Goal: Share content: Share content

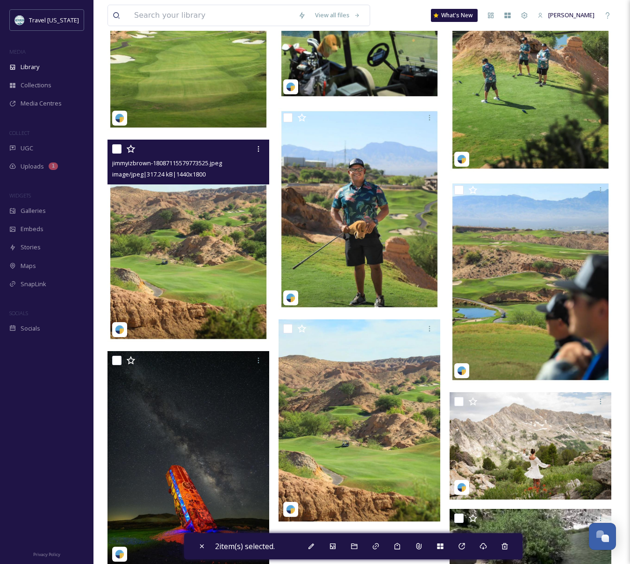
scroll to position [150, 0]
click at [194, 205] on img at bounding box center [188, 241] width 162 height 202
drag, startPoint x: 210, startPoint y: 221, endPoint x: 259, endPoint y: 164, distance: 74.2
click at [210, 221] on img at bounding box center [188, 241] width 162 height 202
click at [263, 152] on div at bounding box center [258, 149] width 17 height 17
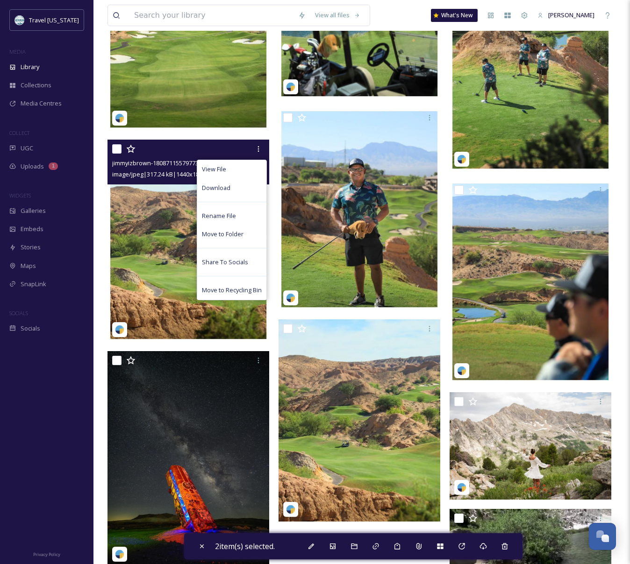
click at [248, 193] on div "Download" at bounding box center [231, 188] width 69 height 18
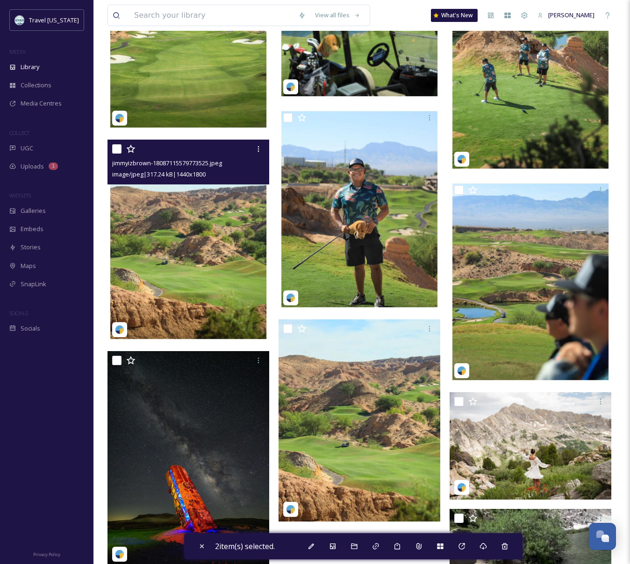
click at [188, 168] on div "jimmyizbrown-18087115579773525.jpeg" at bounding box center [189, 162] width 155 height 11
click at [201, 221] on img at bounding box center [188, 241] width 162 height 202
click at [253, 144] on div at bounding box center [258, 149] width 17 height 17
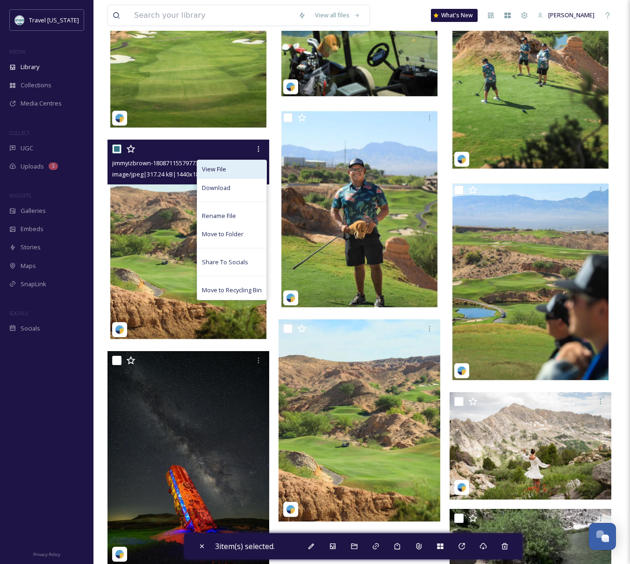
click at [227, 168] on div "View File" at bounding box center [231, 169] width 69 height 18
click at [201, 170] on div "View File" at bounding box center [231, 169] width 69 height 18
click at [154, 212] on img at bounding box center [188, 241] width 162 height 202
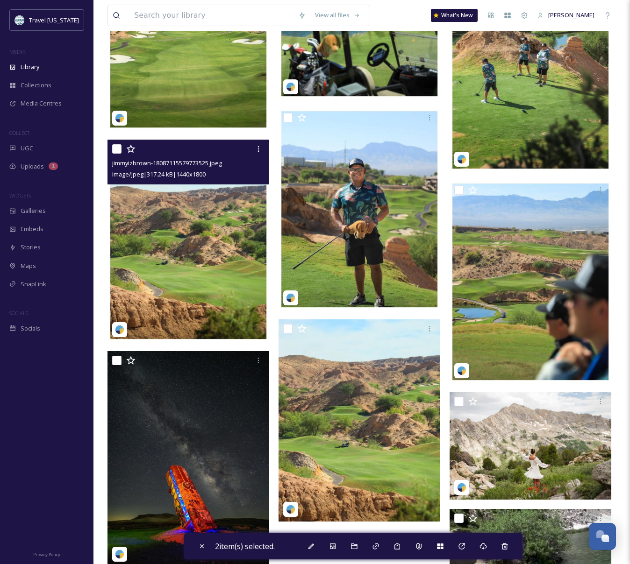
click at [165, 229] on img at bounding box center [188, 241] width 162 height 202
click at [258, 153] on div at bounding box center [258, 149] width 17 height 17
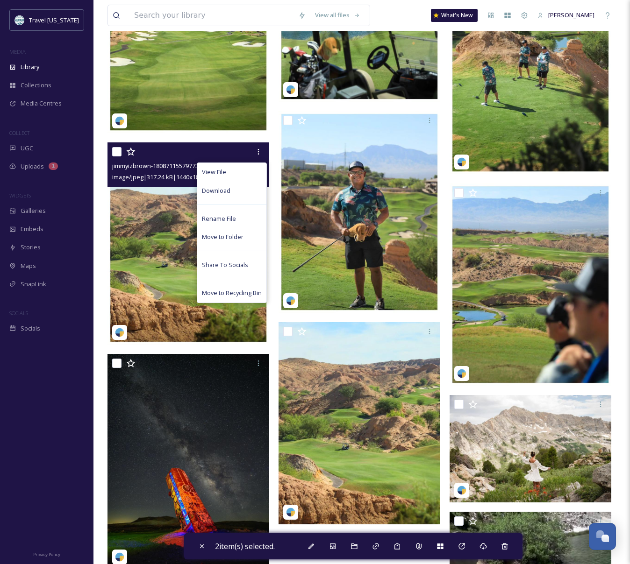
click at [137, 229] on img at bounding box center [188, 244] width 162 height 202
checkbox input "true"
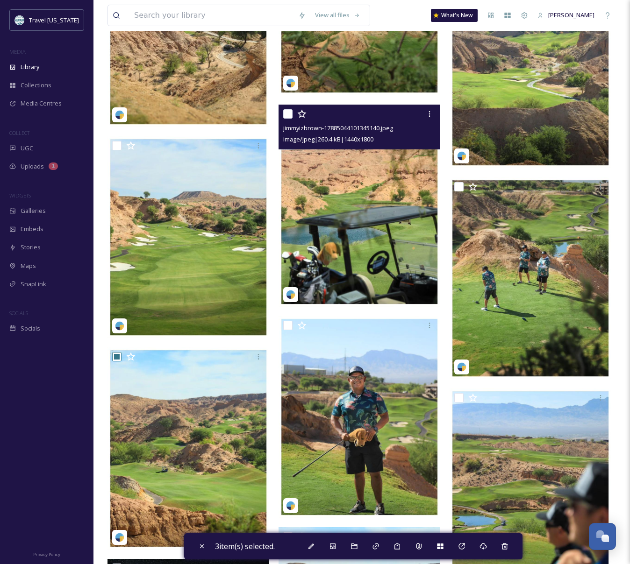
scroll to position [1006, 0]
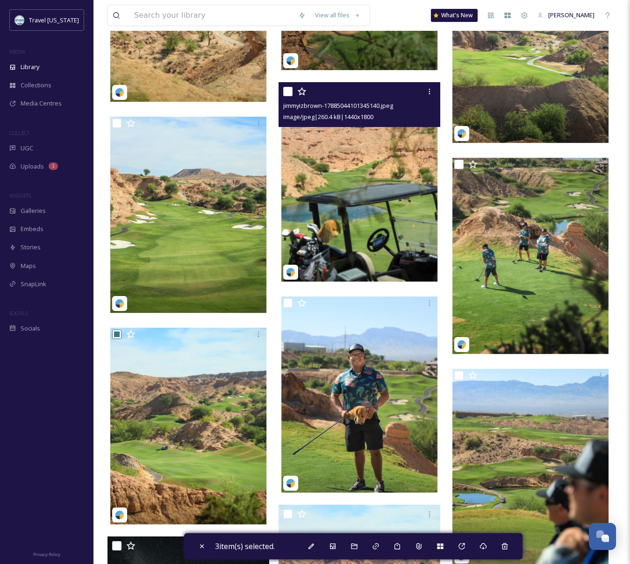
click at [354, 245] on img at bounding box center [359, 183] width 162 height 202
click at [373, 150] on img at bounding box center [359, 183] width 162 height 202
checkbox input "false"
click at [359, 97] on div at bounding box center [360, 91] width 155 height 17
click at [360, 105] on span "jimmyizbrown-17885044101345140.jpeg" at bounding box center [338, 105] width 110 height 8
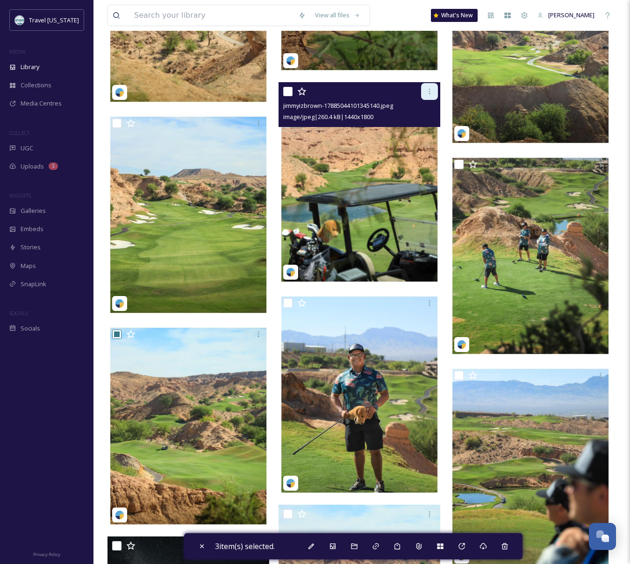
click at [433, 95] on div at bounding box center [429, 91] width 17 height 17
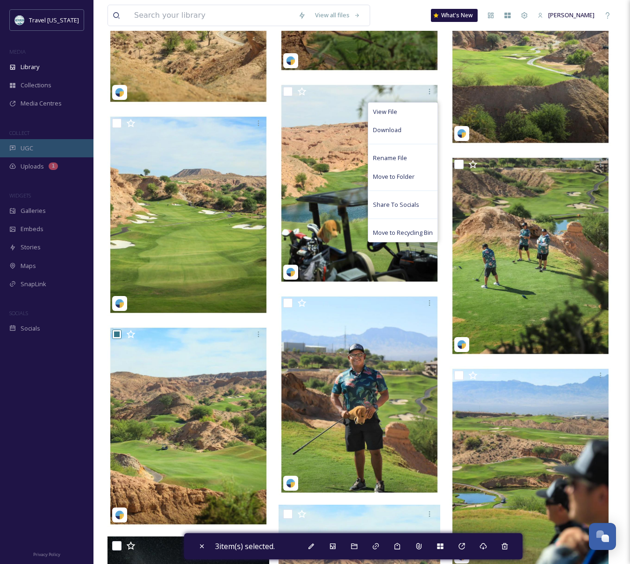
click at [23, 157] on div "Uploads 1" at bounding box center [46, 166] width 93 height 18
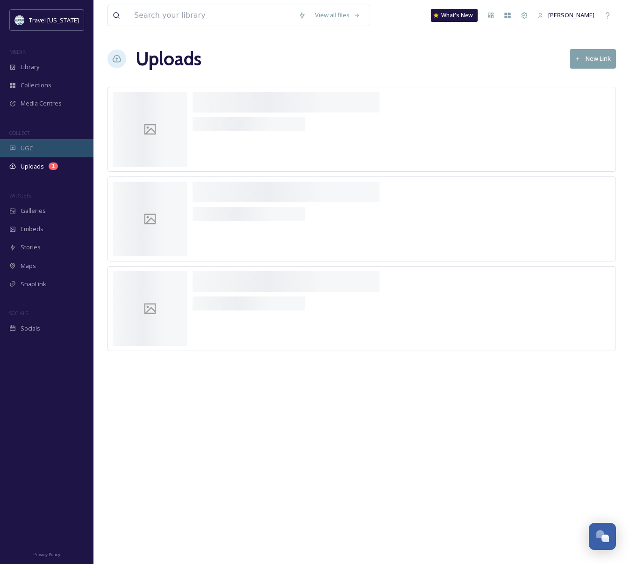
click at [32, 149] on span "UGC" at bounding box center [27, 148] width 13 height 9
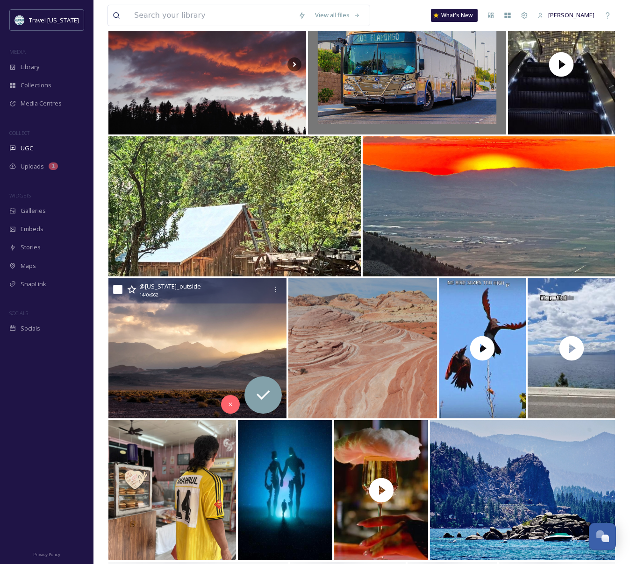
scroll to position [251, 0]
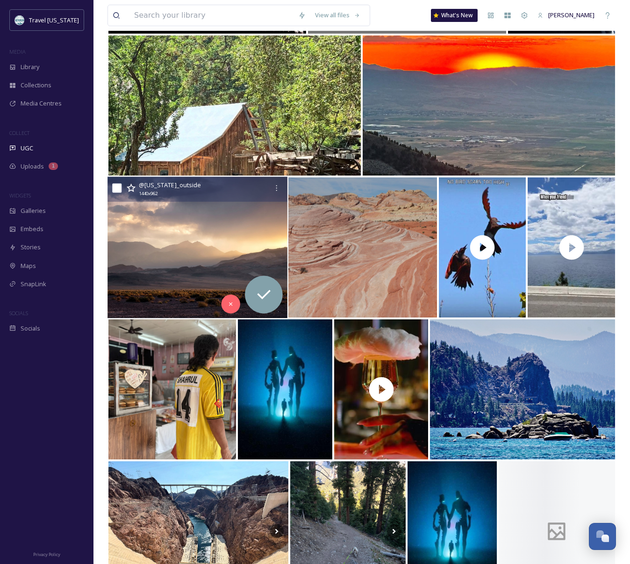
click at [138, 222] on img at bounding box center [196, 248] width 179 height 142
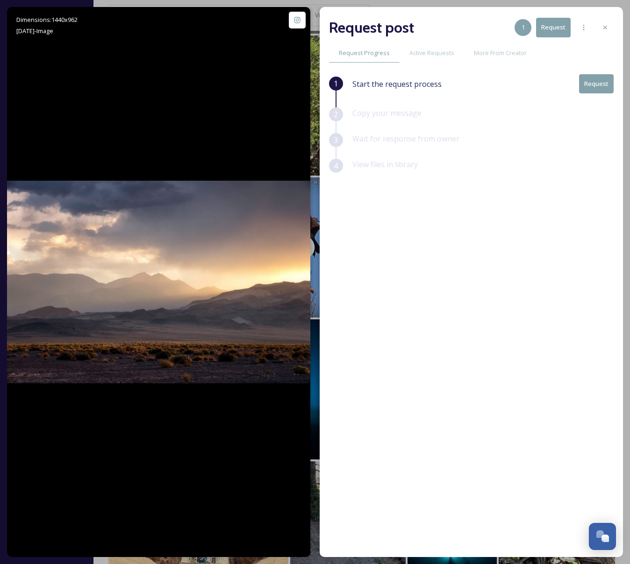
click at [591, 84] on button "Request" at bounding box center [596, 83] width 35 height 19
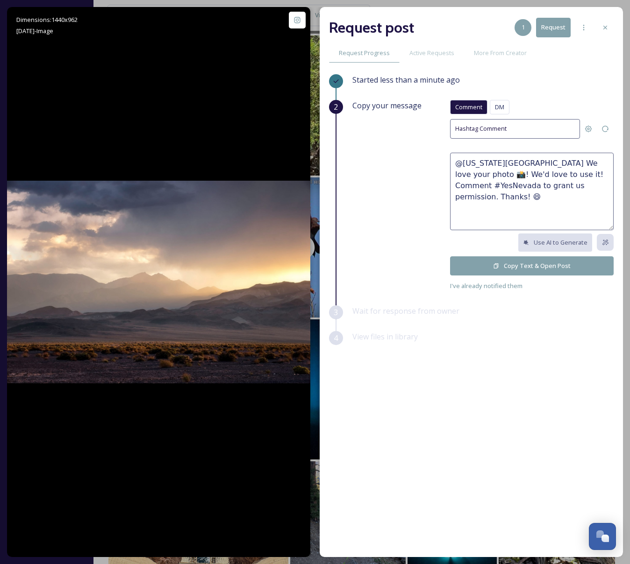
drag, startPoint x: 516, startPoint y: 162, endPoint x: 558, endPoint y: 161, distance: 42.1
click at [558, 161] on textarea "@[US_STATE][GEOGRAPHIC_DATA] We love your photo 📸! We'd love to use it! Comment…" at bounding box center [532, 192] width 164 height 78
drag, startPoint x: 580, startPoint y: 164, endPoint x: 464, endPoint y: 174, distance: 116.4
click at [464, 174] on textarea "@[US_STATE]_outside This is incredible! photo 📸! We'd love to use it! Comment #…" at bounding box center [532, 192] width 164 height 78
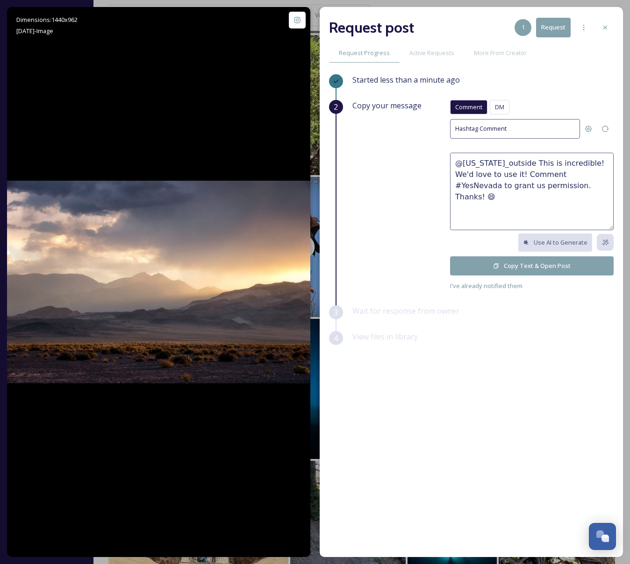
drag, startPoint x: 603, startPoint y: 162, endPoint x: 577, endPoint y: 162, distance: 26.2
click at [577, 162] on textarea "@[US_STATE]_outside This is incredible! We'd love to use it! Comment #YesNevada…" at bounding box center [532, 192] width 164 height 78
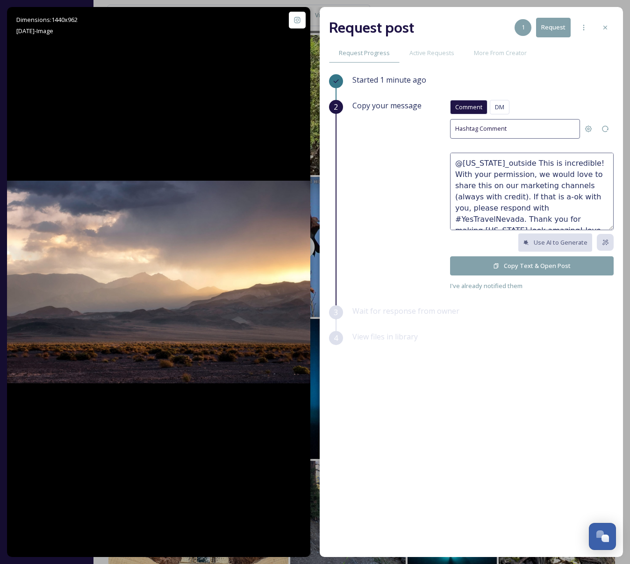
scroll to position [22, 0]
drag, startPoint x: 569, startPoint y: 193, endPoint x: 592, endPoint y: 224, distance: 38.8
click at [592, 224] on textarea "@[US_STATE]_outside This is incredible! With your permission, we would love to …" at bounding box center [532, 192] width 164 height 78
type textarea "@[US_STATE]_outside This is incredible! With your permission, we would love to …"
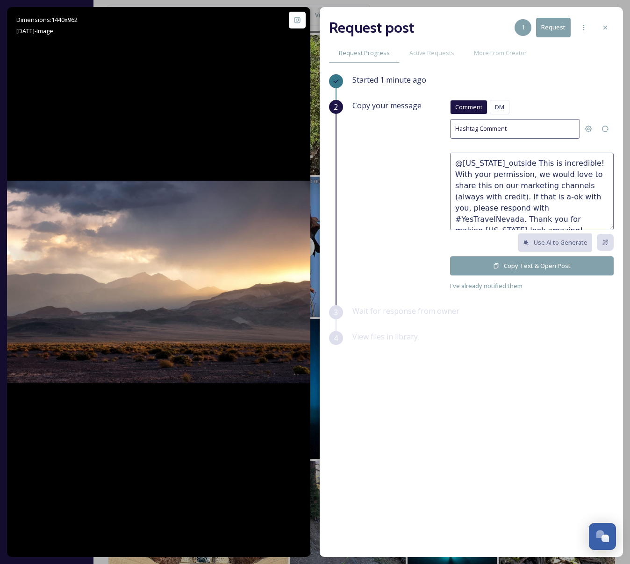
click at [529, 266] on button "Copy Text & Open Post" at bounding box center [532, 266] width 164 height 19
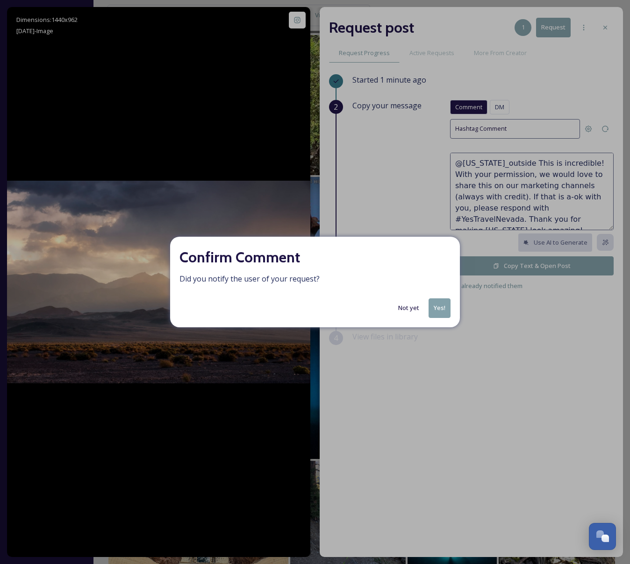
scroll to position [250, 0]
